Goal: Task Accomplishment & Management: Use online tool/utility

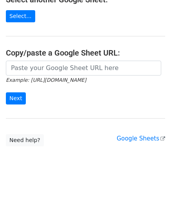
scroll to position [102, 0]
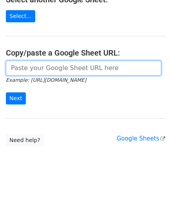
click at [36, 67] on input "url" at bounding box center [83, 68] width 155 height 15
paste input "[URL][DOMAIN_NAME]"
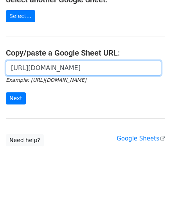
scroll to position [0, 183]
type input "[URL][DOMAIN_NAME]"
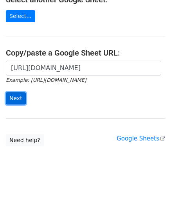
click at [22, 97] on input "Next" at bounding box center [16, 98] width 20 height 12
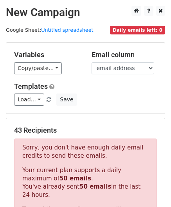
scroll to position [264, 0]
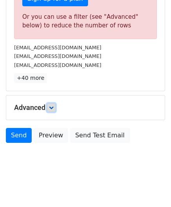
click at [53, 107] on icon at bounding box center [51, 107] width 5 height 5
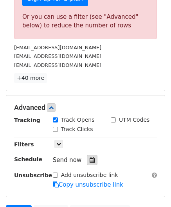
click at [90, 158] on icon at bounding box center [92, 159] width 5 height 5
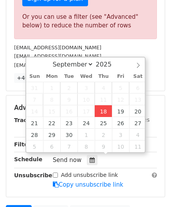
type input "2025-09-18 12:00"
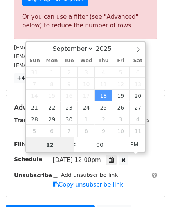
paste input "5"
type input "5"
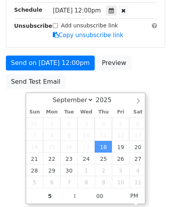
type input "2025-09-18 17:00"
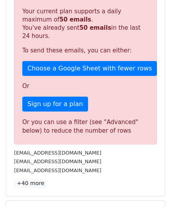
scroll to position [359, 0]
